Goal: Task Accomplishment & Management: Manage account settings

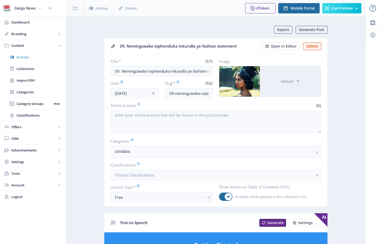
click at [28, 57] on span "Articles" at bounding box center [39, 57] width 45 height 5
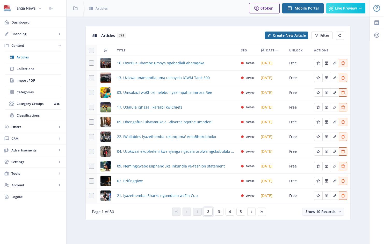
click at [210, 212] on button "2" at bounding box center [208, 212] width 9 height 8
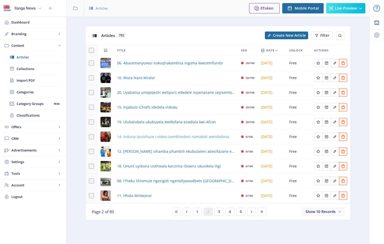
click at [145, 139] on span "14. Induna iputshuze i-video isembhedeni nomakoti wendodana" at bounding box center [173, 137] width 112 height 6
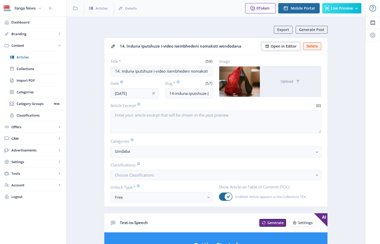
click at [290, 46] on span "Open in Editor" at bounding box center [284, 46] width 26 height 4
click at [24, 56] on span "Articles" at bounding box center [39, 57] width 45 height 5
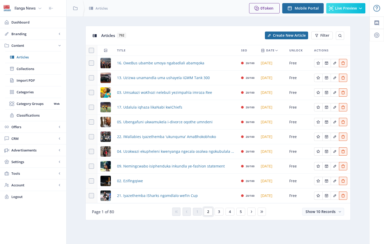
click at [209, 214] on span "2" at bounding box center [208, 212] width 2 height 4
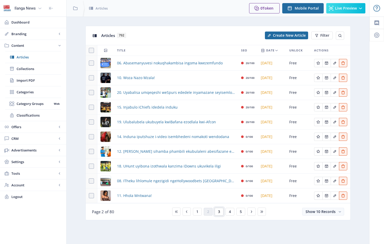
click at [220, 211] on span "3" at bounding box center [219, 212] width 2 height 4
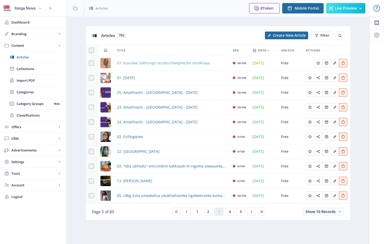
click at [163, 64] on span "07. Kuvulwe isikhungo sezobuchwepheshe emakhaya" at bounding box center [163, 63] width 93 height 6
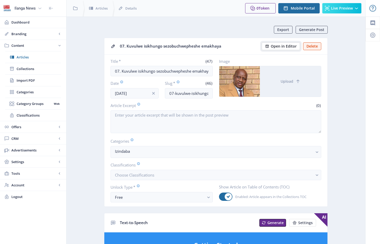
click at [283, 45] on span "Open in Editor" at bounding box center [284, 46] width 26 height 4
click at [25, 57] on span "Articles" at bounding box center [39, 57] width 45 height 5
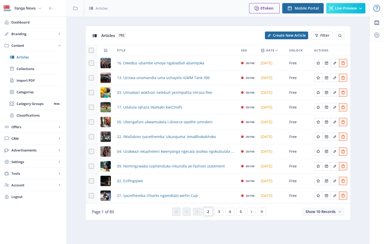
click at [209, 211] on span "2" at bounding box center [208, 212] width 2 height 4
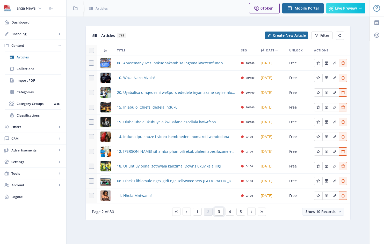
click at [219, 212] on span "3" at bounding box center [219, 212] width 2 height 4
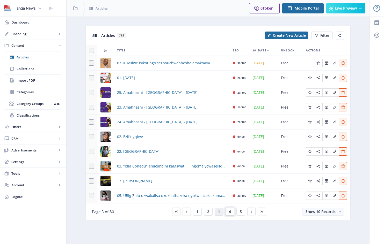
click at [229, 213] on span "4" at bounding box center [230, 212] width 2 height 4
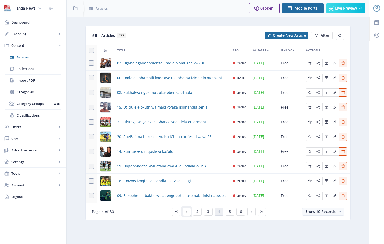
click at [188, 212] on icon at bounding box center [187, 212] width 4 height 4
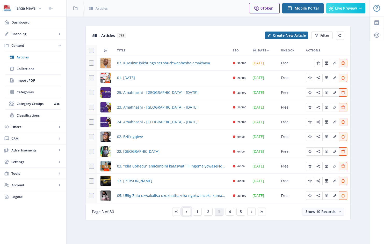
click at [188, 212] on icon at bounding box center [187, 212] width 4 height 4
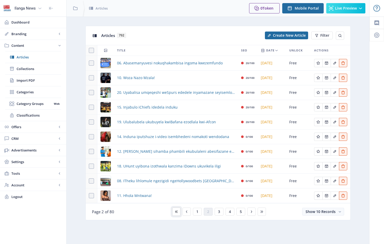
click at [176, 212] on icon at bounding box center [176, 212] width 2 height 2
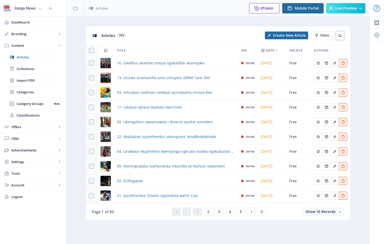
click at [340, 36] on icon at bounding box center [340, 36] width 4 height 4
click at [241, 213] on span "5" at bounding box center [241, 212] width 2 height 4
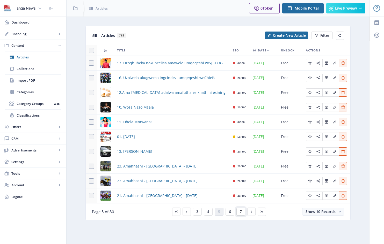
click at [241, 212] on span "7" at bounding box center [241, 212] width 2 height 4
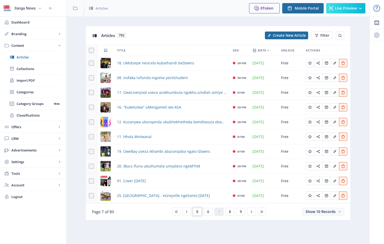
click at [197, 212] on span "5" at bounding box center [197, 212] width 2 height 4
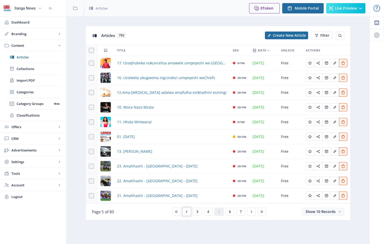
click at [186, 212] on icon at bounding box center [187, 212] width 4 height 4
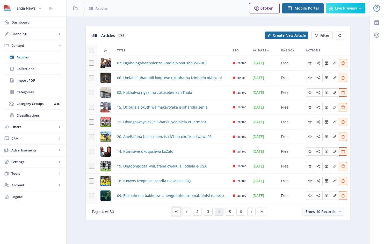
click at [177, 213] on icon at bounding box center [176, 212] width 2 height 2
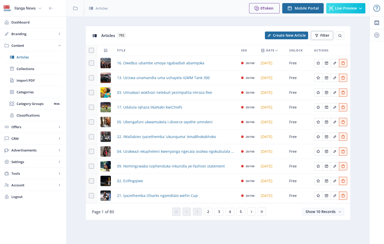
click at [322, 36] on span "Filter" at bounding box center [324, 35] width 9 height 4
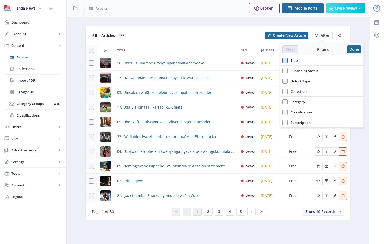
click at [285, 59] on span at bounding box center [285, 60] width 5 height 5
click at [283, 61] on input "Title" at bounding box center [283, 61] width 0 height 0
checkbox input "true"
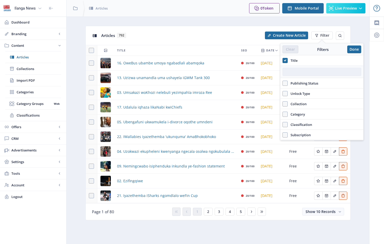
click at [292, 73] on input "text" at bounding box center [322, 72] width 79 height 8
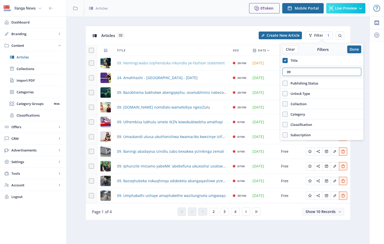
type input "09"
click at [167, 63] on span "09. Nemingcwabo isiphenduka inkundla ye-fashion statement" at bounding box center [171, 63] width 108 height 6
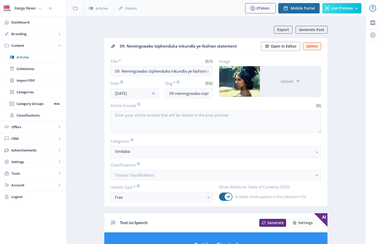
click at [289, 46] on span "Open in Editor" at bounding box center [284, 46] width 26 height 4
click at [23, 57] on span "Articles" at bounding box center [39, 57] width 45 height 5
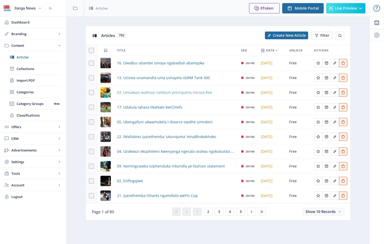
click at [138, 94] on span "03. Umsakazi woKhozi nelebuli yezimpahla imroza Ree" at bounding box center [164, 93] width 95 height 6
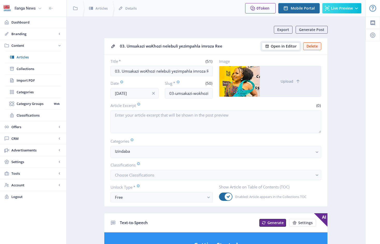
click at [287, 46] on span "Open in Editor" at bounding box center [284, 46] width 26 height 4
click at [27, 68] on span "Collections" at bounding box center [39, 68] width 45 height 5
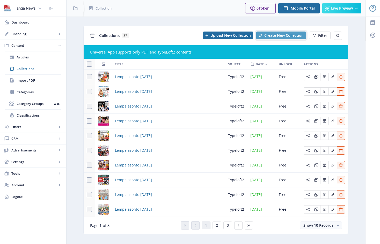
click at [282, 36] on span "Create New Collection" at bounding box center [283, 35] width 39 height 4
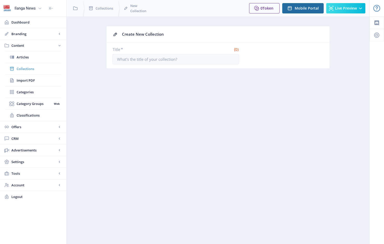
click at [27, 68] on span "Collections" at bounding box center [39, 68] width 45 height 5
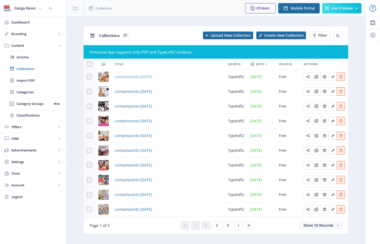
click at [147, 78] on span "Lempelasonto [DATE]" at bounding box center [133, 77] width 37 height 6
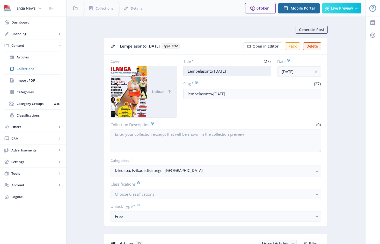
drag, startPoint x: 188, startPoint y: 71, endPoint x: 247, endPoint y: 71, distance: 59.0
click at [247, 71] on input "Lempelasonto [DATE]" at bounding box center [227, 71] width 88 height 10
click at [31, 69] on span "Collections" at bounding box center [39, 68] width 45 height 5
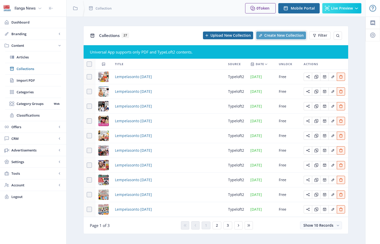
click at [287, 35] on span "Create New Collection" at bounding box center [283, 35] width 39 height 4
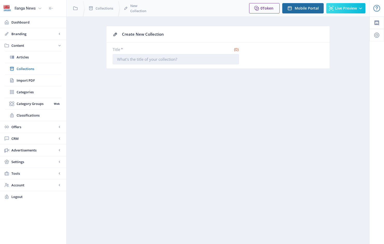
click at [134, 60] on input "Title *" at bounding box center [176, 59] width 126 height 10
paste input "Lempelasonto [DATE]"
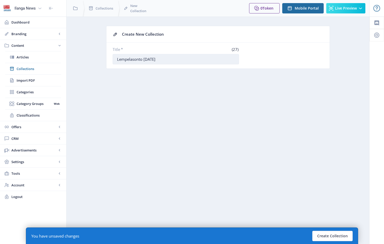
click at [148, 58] on input "Lempelasonto [DATE]" at bounding box center [176, 59] width 126 height 10
type input "Lempelasonto [DATE]"
click at [340, 236] on button "Create Collection" at bounding box center [332, 236] width 40 height 10
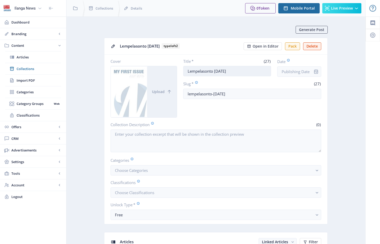
click at [246, 72] on input "Lempelasonto [DATE]" at bounding box center [227, 71] width 88 height 10
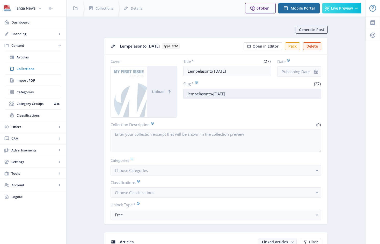
click at [248, 93] on input "lempelasonto-[DATE]" at bounding box center [252, 94] width 138 height 10
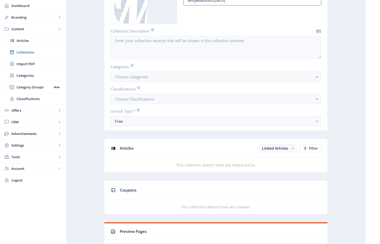
scroll to position [108, 0]
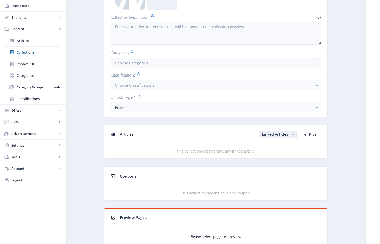
click at [280, 137] on span "Linked Articles" at bounding box center [275, 134] width 26 height 5
click at [280, 157] on nb-option "Unlinked Articles" at bounding box center [278, 157] width 37 height 9
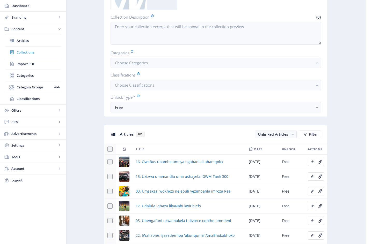
click at [30, 53] on span "Collections" at bounding box center [39, 52] width 45 height 5
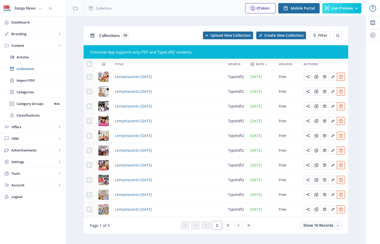
click at [217, 226] on span "2" at bounding box center [217, 226] width 2 height 4
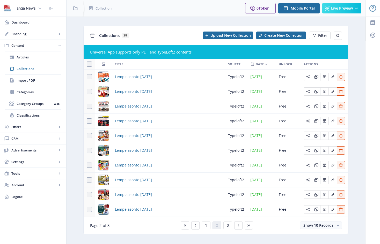
click at [196, 232] on div "You have unsaved changes Discard Changes Save Changes" at bounding box center [190, 236] width 328 height 17
click at [206, 233] on div "You have unsaved changes Discard Changes Save Changes" at bounding box center [190, 236] width 328 height 17
click at [195, 233] on div "You have unsaved changes Discard Changes Save Changes" at bounding box center [190, 236] width 328 height 17
click at [185, 232] on div "You have unsaved changes Discard Changes Save Changes" at bounding box center [190, 236] width 328 height 17
click at [25, 68] on span "Collections" at bounding box center [39, 68] width 45 height 5
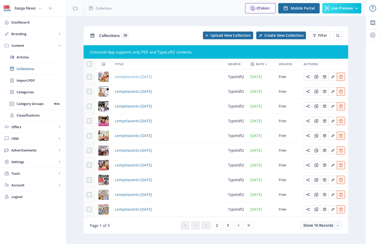
click at [124, 78] on span "Lempelasonto [DATE]" at bounding box center [133, 77] width 37 height 6
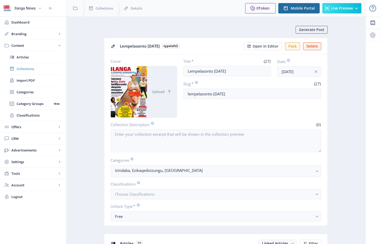
click at [26, 70] on span "Collections" at bounding box center [39, 68] width 45 height 5
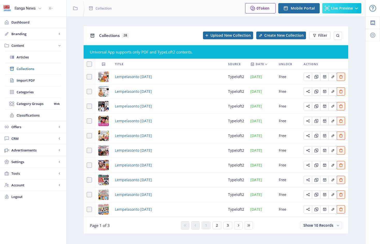
click at [168, 77] on div "Lempelasonto [DATE]" at bounding box center [168, 77] width 107 height 6
click at [90, 77] on span at bounding box center [89, 76] width 5 height 5
click at [87, 77] on input "checkbox" at bounding box center [87, 77] width 0 height 0
checkbox input "true"
click at [152, 78] on span "Lempelasonto [DATE]" at bounding box center [133, 77] width 37 height 6
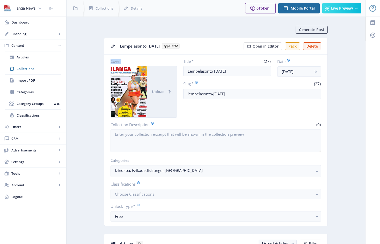
drag, startPoint x: 167, startPoint y: 77, endPoint x: 117, endPoint y: 77, distance: 49.7
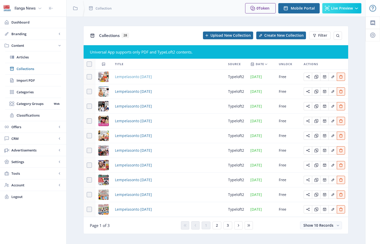
drag, startPoint x: 169, startPoint y: 77, endPoint x: 115, endPoint y: 78, distance: 53.4
copy span "Lempelasonto [DATE]"
click at [285, 36] on span "Create New Collection" at bounding box center [283, 35] width 39 height 4
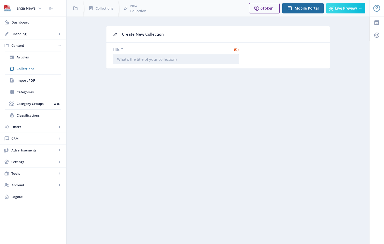
click at [119, 60] on input "Title *" at bounding box center [176, 59] width 126 height 10
paste input "Lempelasonto [DATE]"
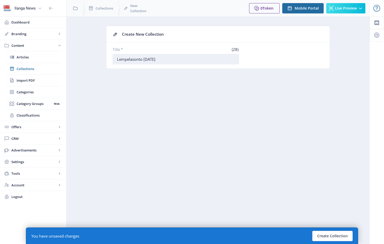
click at [147, 60] on input "Lempelasonto [DATE]" at bounding box center [176, 59] width 126 height 10
type input "Lempelasonto [DATE]"
click at [334, 237] on button "Create Collection" at bounding box center [332, 236] width 40 height 10
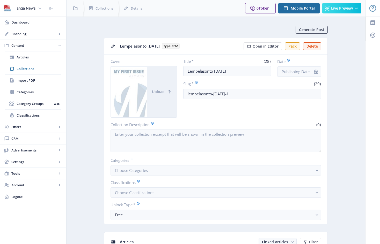
click at [139, 91] on div at bounding box center [129, 91] width 36 height 51
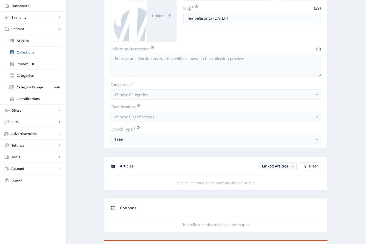
scroll to position [79, 0]
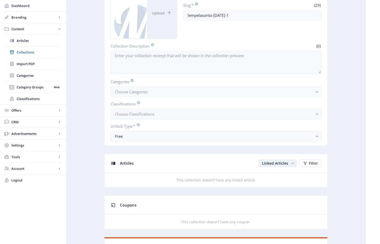
click at [282, 166] on span "Linked Articles" at bounding box center [275, 163] width 26 height 5
click at [278, 186] on nb-option "Unlinked Articles" at bounding box center [278, 186] width 37 height 9
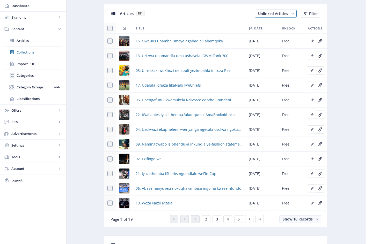
scroll to position [228, 0]
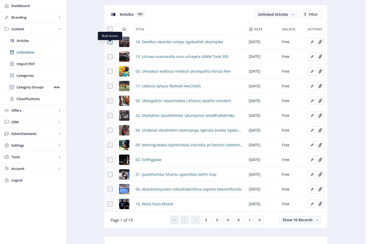
click at [111, 45] on span at bounding box center [109, 41] width 5 height 5
click at [108, 42] on input "checkbox" at bounding box center [107, 42] width 0 height 0
checkbox input "true"
click at [110, 59] on span at bounding box center [109, 56] width 5 height 5
click at [108, 57] on input "checkbox" at bounding box center [107, 57] width 0 height 0
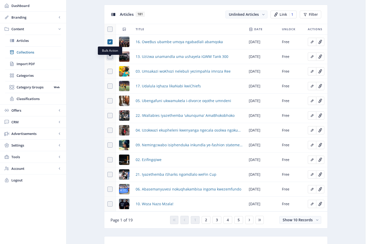
checkbox input "true"
click at [111, 74] on span at bounding box center [109, 71] width 5 height 5
click at [108, 72] on input "checkbox" at bounding box center [107, 71] width 0 height 0
checkbox input "true"
click at [110, 89] on span at bounding box center [109, 86] width 5 height 5
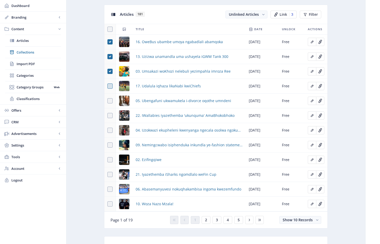
click at [108, 87] on input "checkbox" at bounding box center [107, 86] width 0 height 0
checkbox input "true"
click at [111, 104] on span at bounding box center [109, 100] width 5 height 5
click at [108, 101] on input "checkbox" at bounding box center [107, 101] width 0 height 0
checkbox input "true"
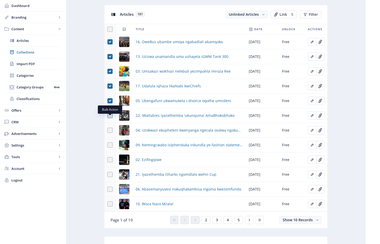
click at [111, 118] on span at bounding box center [109, 115] width 5 height 5
click at [108, 116] on input "checkbox" at bounding box center [107, 116] width 0 height 0
checkbox input "true"
click at [110, 133] on span at bounding box center [109, 130] width 5 height 5
click at [108, 131] on input "checkbox" at bounding box center [107, 131] width 0 height 0
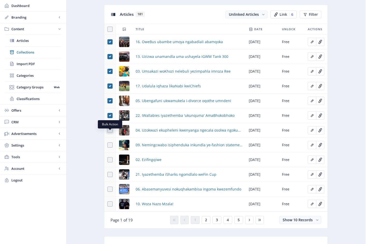
checkbox input "true"
click at [110, 148] on span at bounding box center [109, 145] width 5 height 5
click at [108, 146] on input "checkbox" at bounding box center [107, 145] width 0 height 0
checkbox input "true"
drag, startPoint x: 111, startPoint y: 164, endPoint x: 110, endPoint y: 167, distance: 2.9
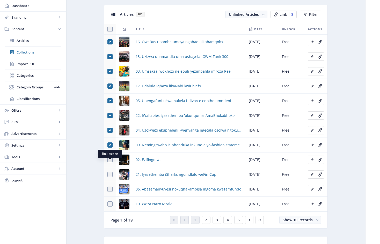
click at [111, 163] on span at bounding box center [109, 159] width 5 height 5
click at [108, 160] on input "checkbox" at bounding box center [107, 160] width 0 height 0
checkbox input "true"
click at [110, 177] on span at bounding box center [109, 174] width 5 height 5
click at [108, 175] on input "checkbox" at bounding box center [107, 175] width 0 height 0
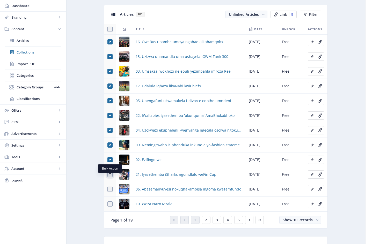
checkbox input "true"
click at [110, 192] on span at bounding box center [109, 189] width 5 height 5
click at [108, 190] on input "checkbox" at bounding box center [107, 190] width 0 height 0
checkbox input "true"
click at [111, 206] on span at bounding box center [109, 204] width 5 height 5
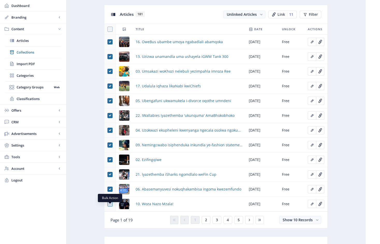
click at [108, 205] on input "checkbox" at bounding box center [107, 204] width 0 height 0
checkbox input "true"
click at [207, 224] on button "2" at bounding box center [206, 221] width 9 height 8
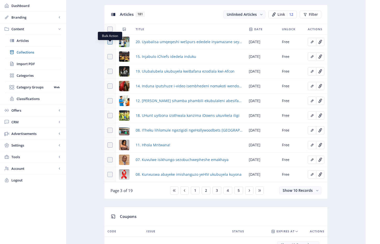
click at [110, 44] on span at bounding box center [109, 41] width 5 height 5
click at [108, 42] on input "checkbox" at bounding box center [107, 42] width 0 height 0
checkbox input "true"
click at [111, 59] on span at bounding box center [109, 56] width 5 height 5
click at [108, 57] on input "checkbox" at bounding box center [107, 57] width 0 height 0
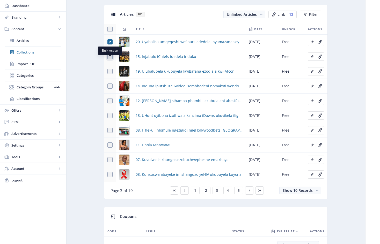
checkbox input "true"
click at [110, 74] on span at bounding box center [109, 71] width 5 height 5
click at [108, 72] on input "checkbox" at bounding box center [107, 71] width 0 height 0
checkbox input "true"
click at [109, 89] on span at bounding box center [109, 86] width 5 height 5
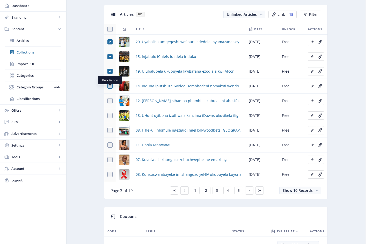
click at [108, 87] on input "checkbox" at bounding box center [107, 86] width 0 height 0
checkbox input "true"
click at [110, 104] on span at bounding box center [109, 100] width 5 height 5
click at [108, 101] on input "checkbox" at bounding box center [107, 101] width 0 height 0
checkbox input "true"
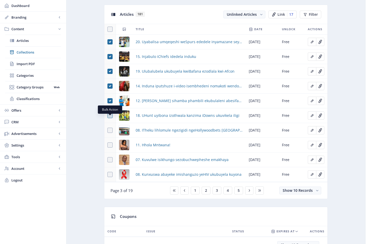
click at [111, 118] on span at bounding box center [109, 115] width 5 height 5
click at [108, 116] on input "checkbox" at bounding box center [107, 116] width 0 height 0
checkbox input "true"
click at [109, 133] on span at bounding box center [109, 130] width 5 height 5
click at [108, 131] on input "checkbox" at bounding box center [107, 131] width 0 height 0
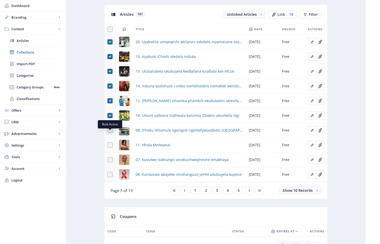
checkbox input "true"
click at [111, 148] on span at bounding box center [109, 145] width 5 height 5
click at [108, 146] on input "checkbox" at bounding box center [107, 145] width 0 height 0
checkbox input "true"
click at [110, 163] on span at bounding box center [109, 159] width 5 height 5
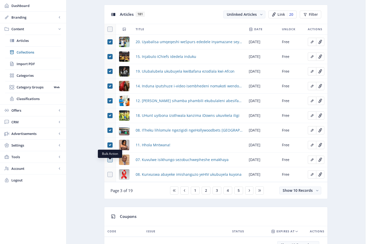
click at [108, 160] on input "checkbox" at bounding box center [107, 160] width 0 height 0
checkbox input "true"
click at [282, 17] on span "Link" at bounding box center [282, 14] width 8 height 4
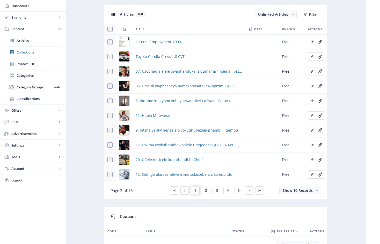
click at [196, 193] on span "1" at bounding box center [195, 191] width 2 height 4
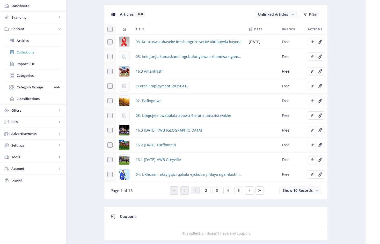
click at [28, 53] on span "Collections" at bounding box center [39, 52] width 45 height 5
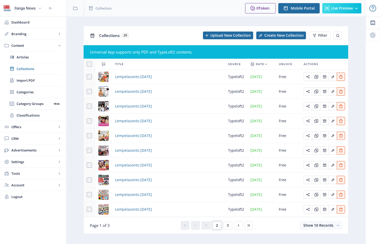
click at [218, 228] on button "2" at bounding box center [217, 226] width 9 height 8
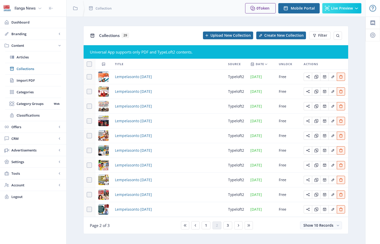
click at [229, 233] on div "You have unsaved changes Discard Changes Save Changes" at bounding box center [190, 236] width 328 height 17
click at [228, 233] on div "You have unsaved changes Discard Changes Save Changes" at bounding box center [190, 236] width 328 height 17
click at [228, 232] on div "You have unsaved changes Discard Changes Save Changes" at bounding box center [190, 236] width 328 height 17
click at [239, 232] on div "You have unsaved changes Discard Changes Save Changes" at bounding box center [190, 236] width 328 height 17
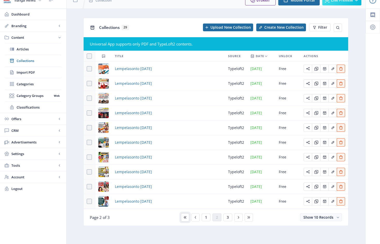
click at [185, 218] on icon at bounding box center [185, 218] width 4 height 4
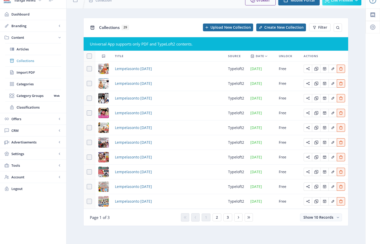
click at [30, 61] on span "Collections" at bounding box center [39, 60] width 45 height 5
click at [26, 50] on span "Articles" at bounding box center [39, 49] width 45 height 5
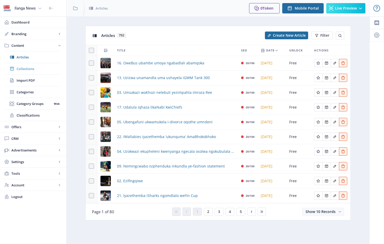
click at [30, 68] on span "Collections" at bounding box center [39, 68] width 45 height 5
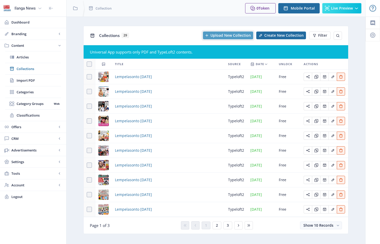
click at [240, 36] on span "Upload New Collection" at bounding box center [231, 35] width 40 height 4
click at [280, 35] on span "Create New Collection" at bounding box center [283, 35] width 39 height 4
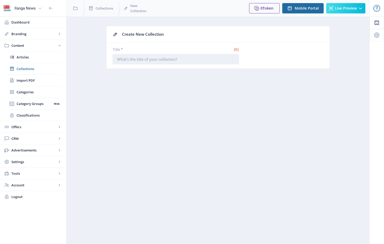
click at [150, 60] on input "Title *" at bounding box center [176, 59] width 126 height 10
paste input "Lempelasonto [DATE]"
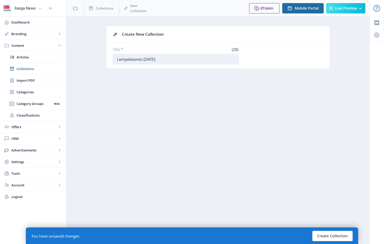
click at [148, 60] on input "Lempelasonto [DATE]" at bounding box center [176, 59] width 126 height 10
type input "Lempelasonto [DATE]"
click at [330, 236] on button "Create Collection" at bounding box center [332, 236] width 40 height 10
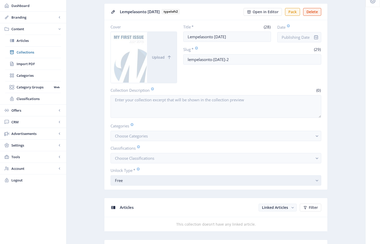
scroll to position [41, 0]
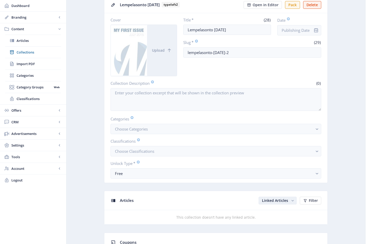
click at [276, 203] on span "Linked Articles" at bounding box center [275, 200] width 26 height 5
click at [277, 224] on nb-option "Unlinked Articles" at bounding box center [278, 223] width 37 height 9
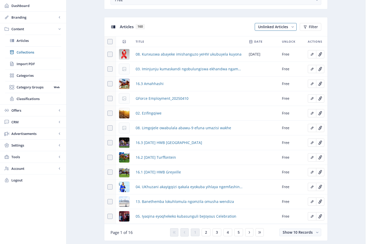
scroll to position [294, 0]
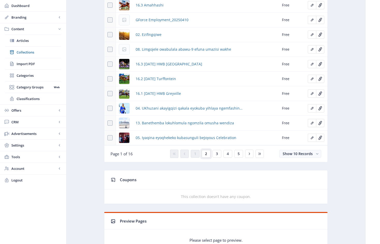
click at [206, 156] on span "2" at bounding box center [206, 154] width 2 height 4
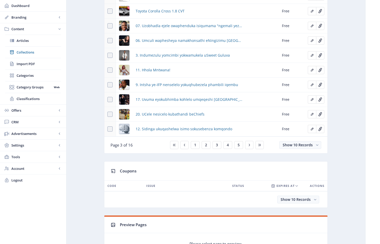
scroll to position [356, 0]
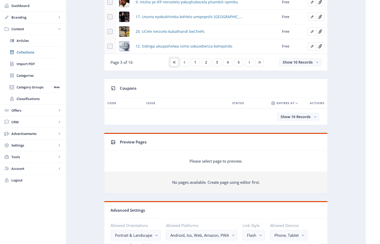
click at [174, 64] on icon at bounding box center [174, 62] width 4 height 4
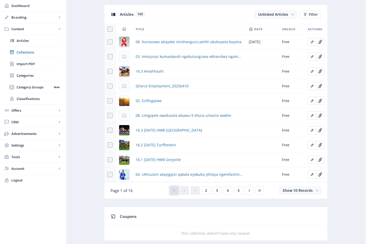
scroll to position [178, 0]
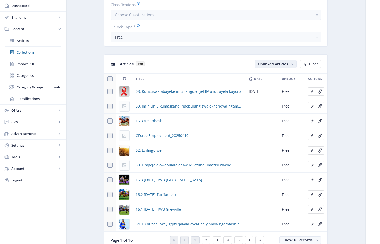
click at [277, 67] on span "Unlinked Articles" at bounding box center [273, 64] width 30 height 5
click at [272, 77] on nb-option "Linked Articles" at bounding box center [275, 77] width 41 height 9
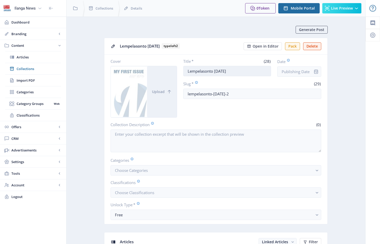
click at [244, 71] on input "Lempelasonto [DATE]" at bounding box center [227, 71] width 88 height 10
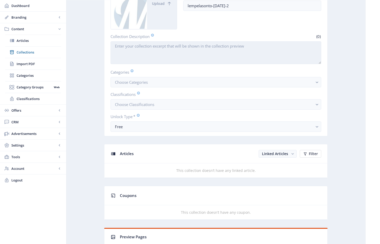
scroll to position [99, 0]
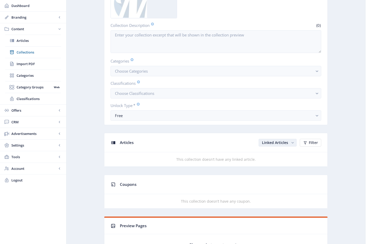
click at [278, 145] on span "Linked Articles" at bounding box center [275, 142] width 26 height 5
click at [279, 166] on nb-option "Unlinked Articles" at bounding box center [278, 165] width 37 height 9
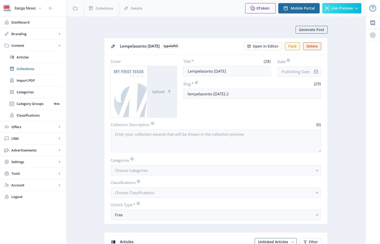
scroll to position [99, 0]
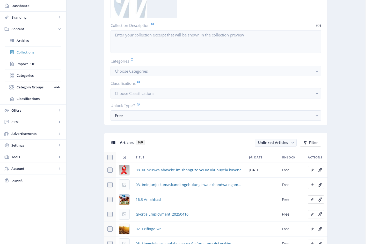
click at [27, 52] on span "Collections" at bounding box center [39, 52] width 45 height 5
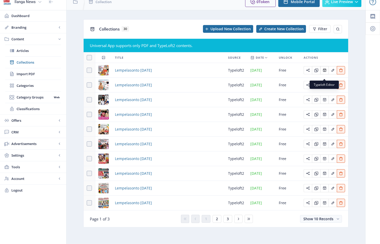
scroll to position [8, 0]
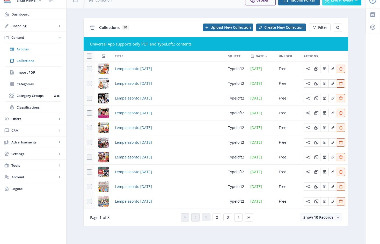
click at [28, 50] on span "Articles" at bounding box center [39, 49] width 45 height 5
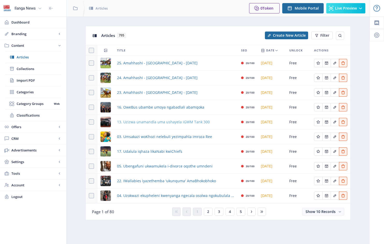
click at [165, 124] on span "13. Uzizwa unamandla uma ushayela iGWM Tank 300" at bounding box center [163, 122] width 93 height 6
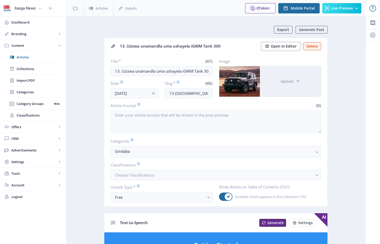
click at [286, 47] on span "Open in Editor" at bounding box center [284, 46] width 26 height 4
click at [27, 58] on span "Articles" at bounding box center [39, 57] width 45 height 5
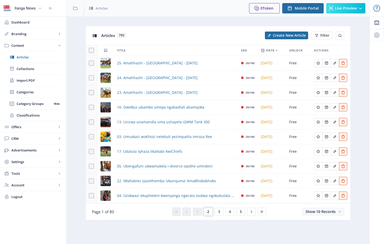
click at [210, 212] on button "2" at bounding box center [208, 212] width 9 height 8
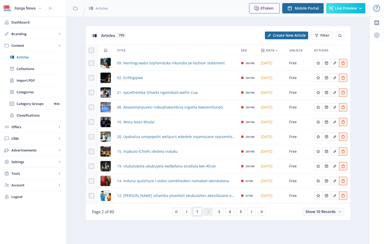
click at [199, 212] on button "1" at bounding box center [197, 212] width 9 height 8
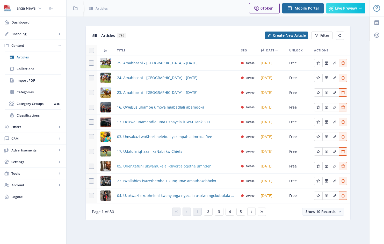
click at [163, 169] on span "05. Ubengafuni ukwamukela i-divorce oqothe umndeni" at bounding box center [165, 166] width 96 height 6
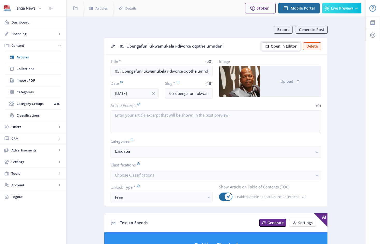
click at [287, 46] on span "Open in Editor" at bounding box center [284, 46] width 26 height 4
click at [283, 47] on span "Open in Editor" at bounding box center [284, 46] width 26 height 4
